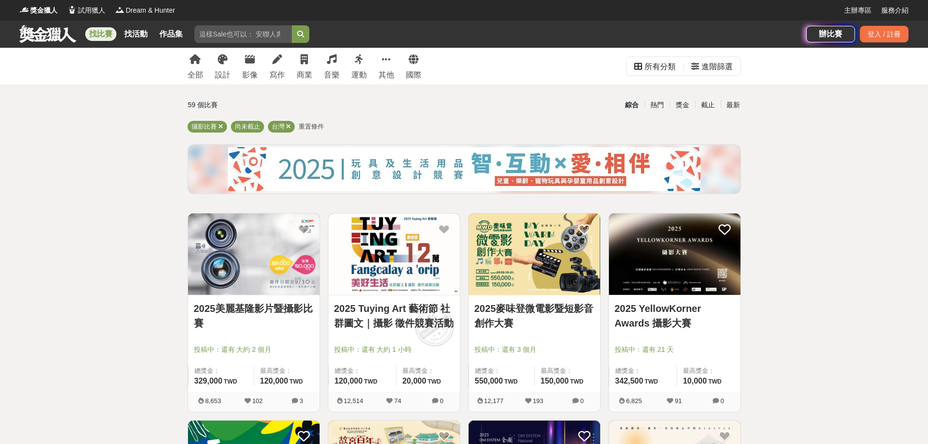
click at [413, 253] on img at bounding box center [393, 253] width 131 height 81
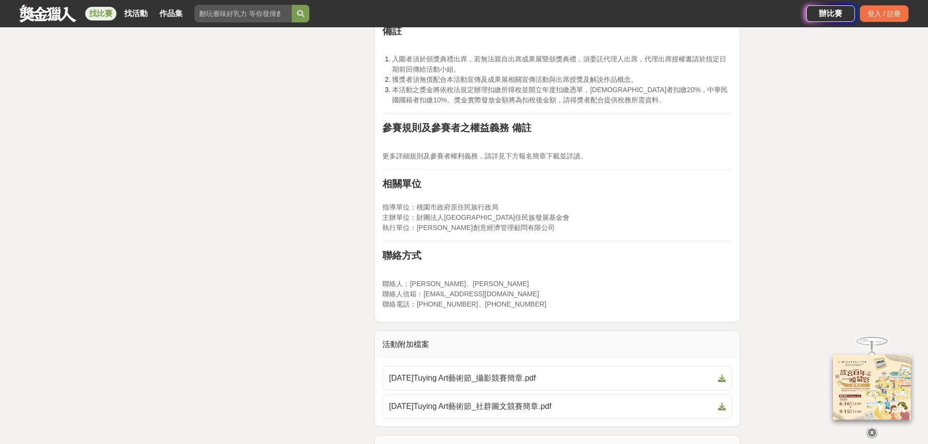
scroll to position [1558, 0]
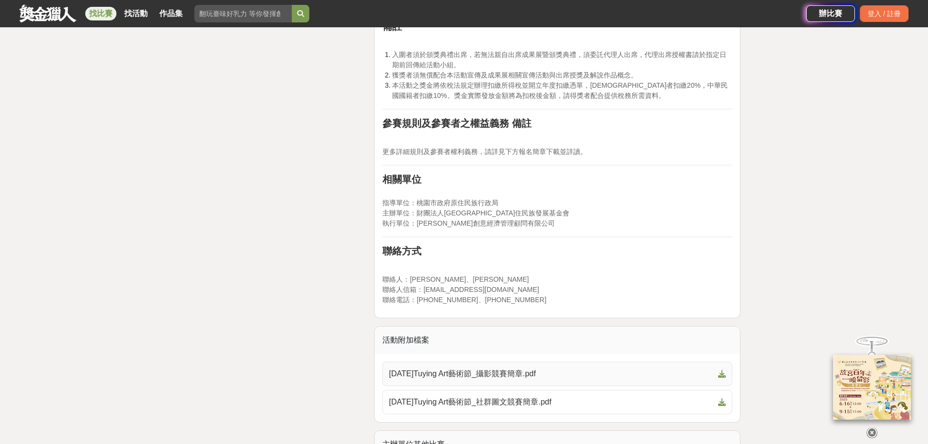
click at [518, 368] on span "[DATE]Tuying Art藝術節_攝影競賽簡章.pdf" at bounding box center [551, 374] width 325 height 12
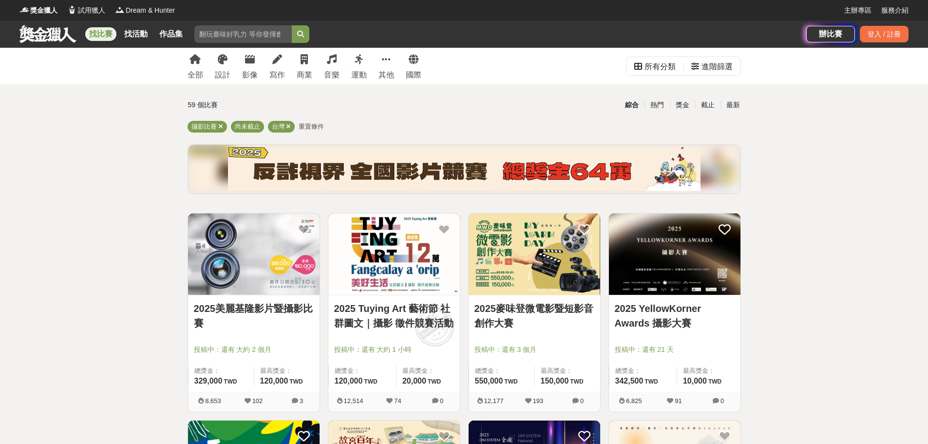
click at [403, 274] on img at bounding box center [393, 253] width 131 height 81
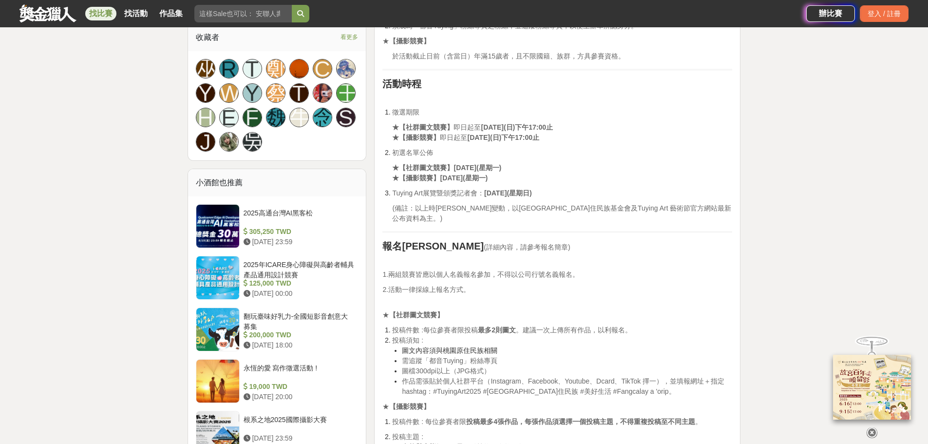
scroll to position [877, 0]
